Goal: Transaction & Acquisition: Download file/media

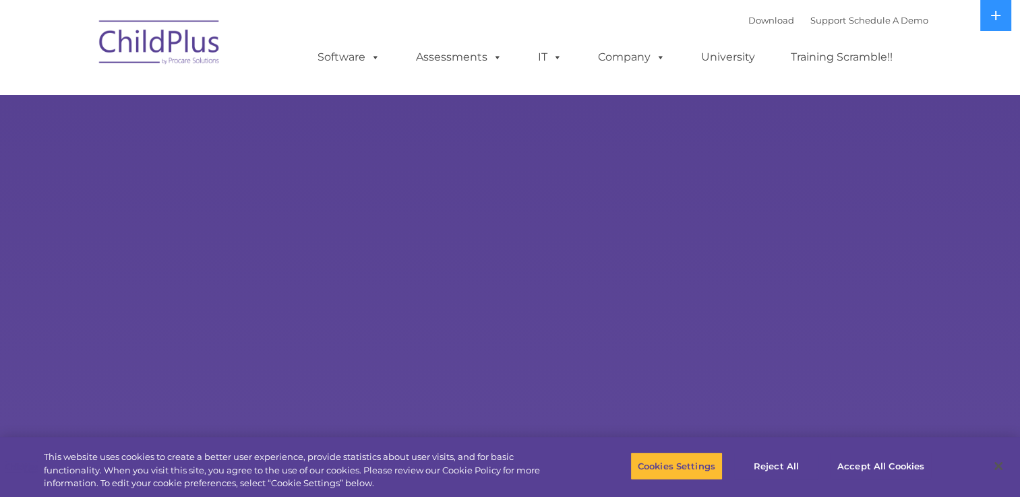
select select "MEDIUM"
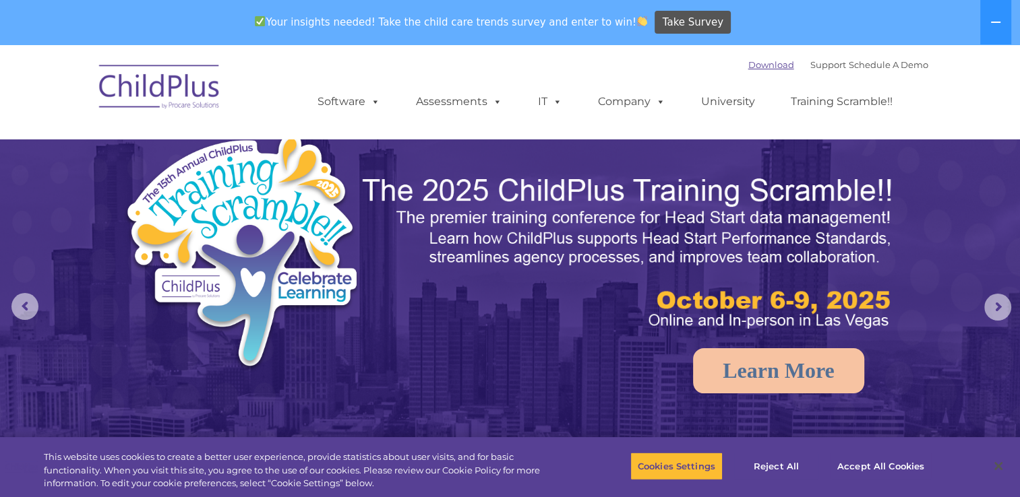
click at [752, 63] on link "Download" at bounding box center [771, 64] width 46 height 11
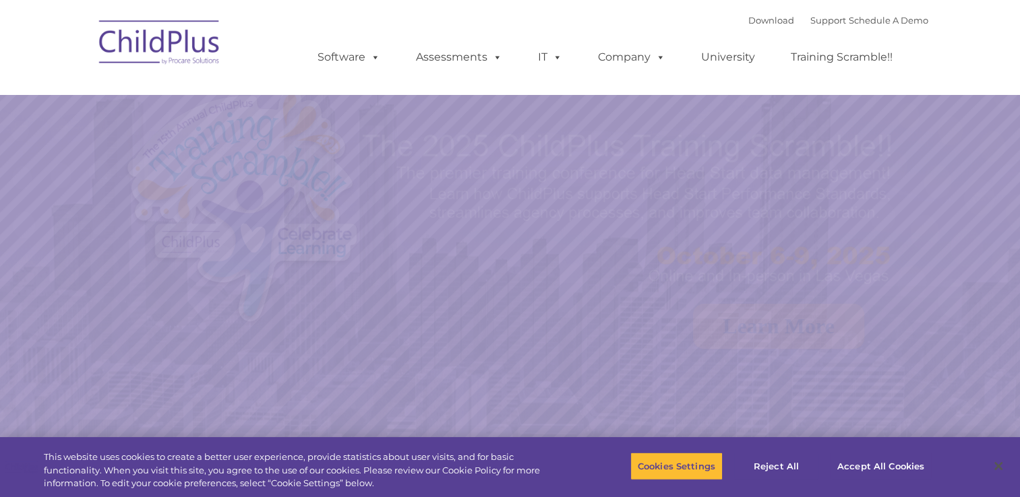
select select "MEDIUM"
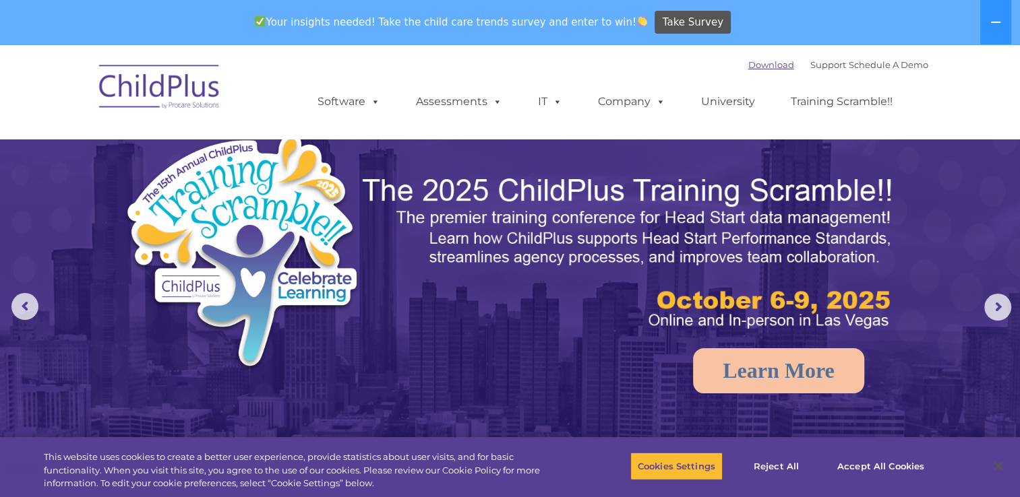
click at [760, 66] on link "Download" at bounding box center [771, 64] width 46 height 11
